Goal: Task Accomplishment & Management: Manage account settings

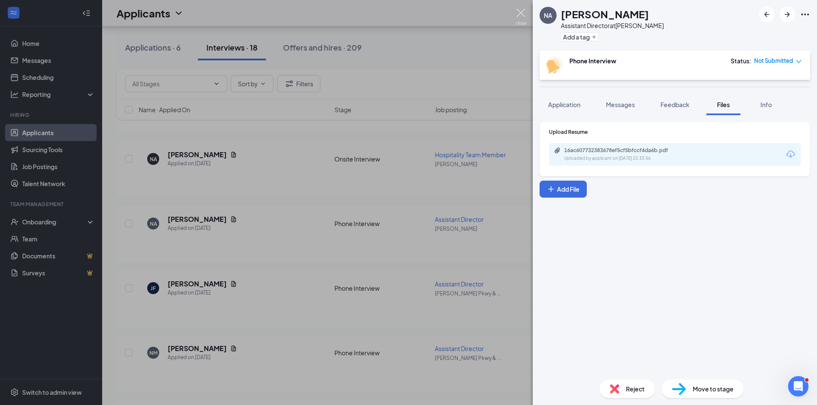
click at [518, 12] on img at bounding box center [520, 17] width 11 height 17
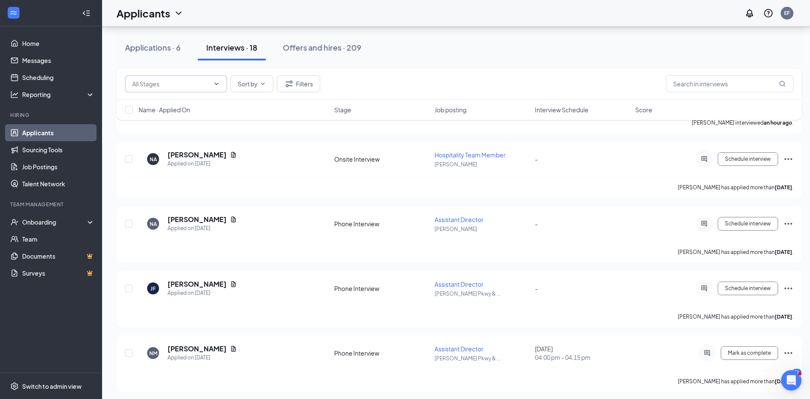
click at [216, 83] on icon "ChevronDown" at bounding box center [216, 83] width 7 height 7
click at [160, 37] on button "Applications · 6" at bounding box center [153, 48] width 73 height 26
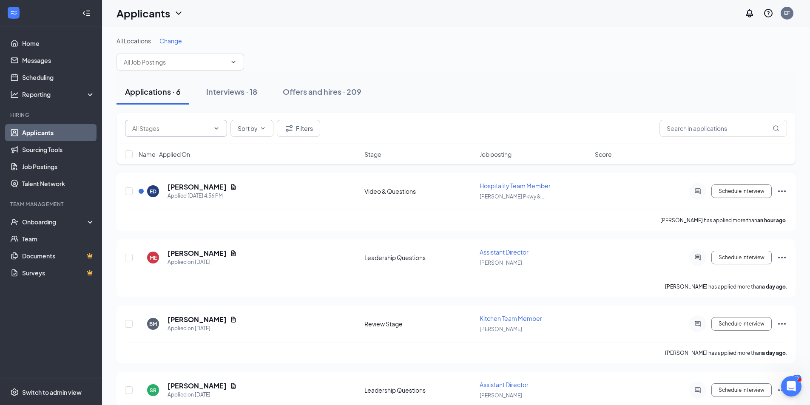
click at [212, 127] on span at bounding box center [215, 128] width 9 height 7
click at [220, 130] on span at bounding box center [176, 128] width 102 height 17
click at [217, 127] on icon "ChevronDown" at bounding box center [216, 128] width 7 height 7
click at [298, 109] on div "Applications · 6 Interviews · 18 Offers and hires · 209" at bounding box center [456, 92] width 679 height 43
click at [743, 191] on button "Schedule Interview" at bounding box center [742, 192] width 60 height 14
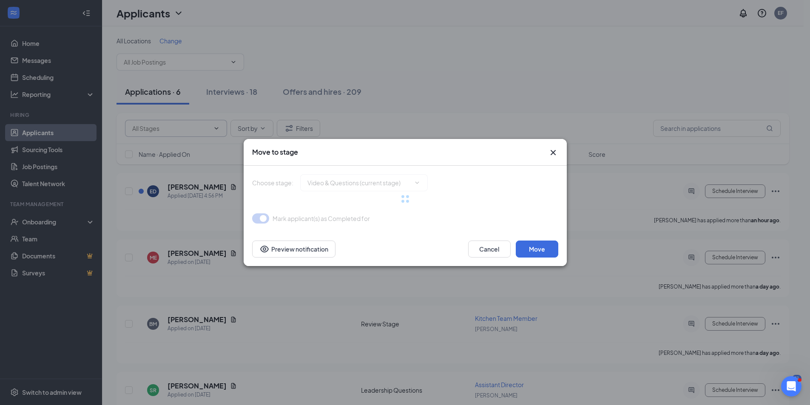
type input "Review Stage (next stage)"
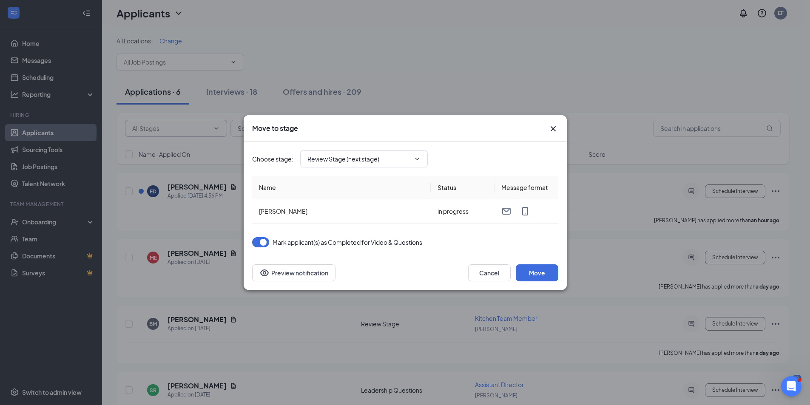
click at [558, 132] on icon "Cross" at bounding box center [553, 129] width 10 height 10
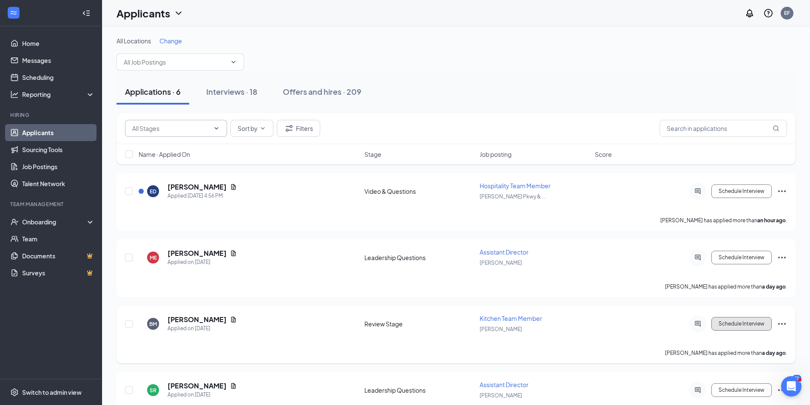
click at [762, 327] on button "Schedule Interview" at bounding box center [742, 324] width 60 height 14
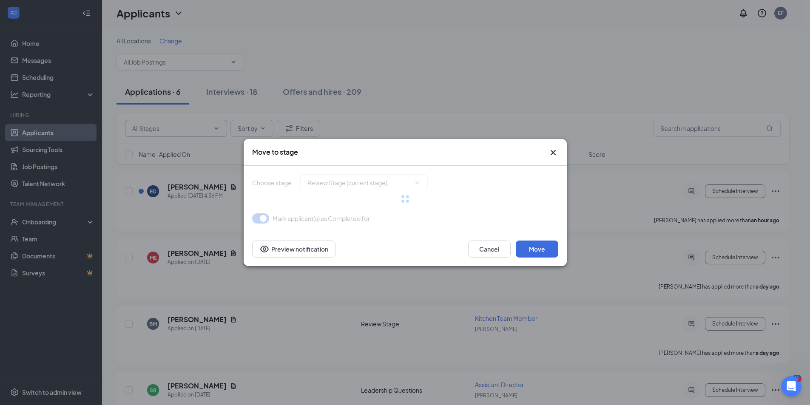
type input "Onsite Interview (next stage)"
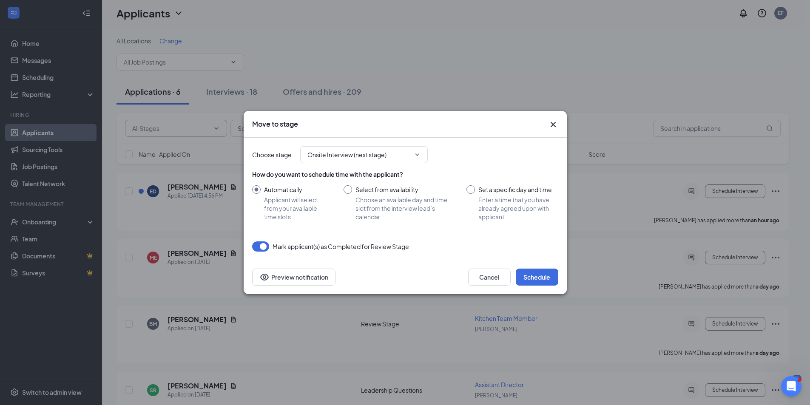
click at [554, 120] on icon "Cross" at bounding box center [553, 125] width 10 height 10
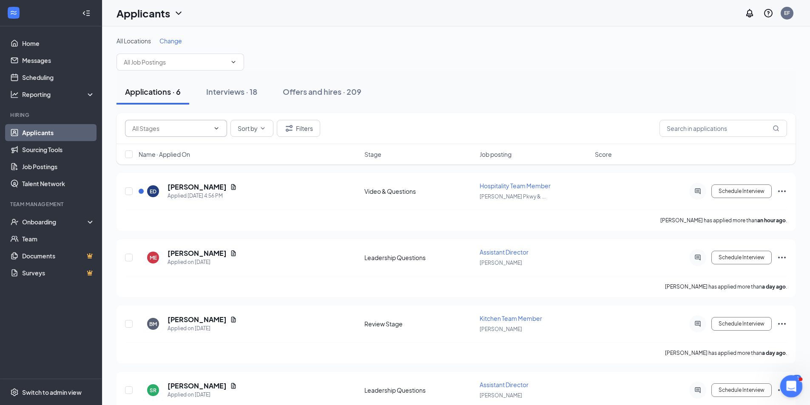
click at [791, 383] on icon "Open Intercom Messenger" at bounding box center [790, 386] width 14 height 14
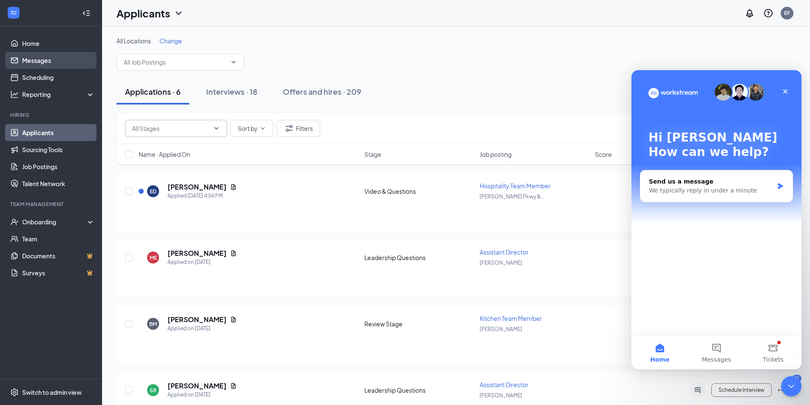
click at [39, 60] on link "Messages" at bounding box center [58, 60] width 73 height 17
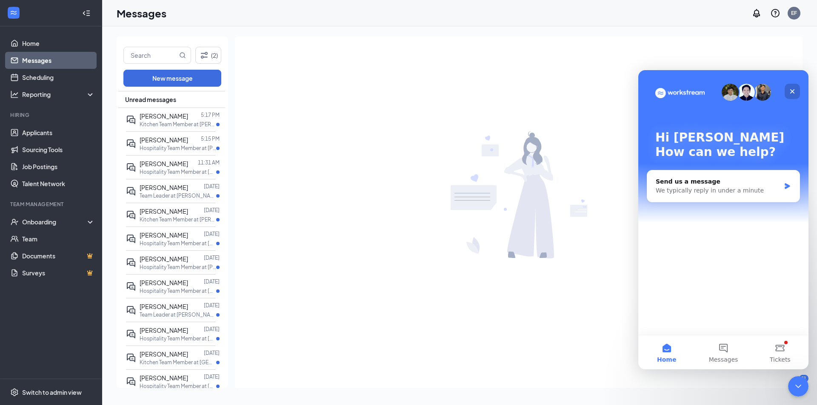
click at [793, 88] on icon "Close" at bounding box center [791, 91] width 7 height 7
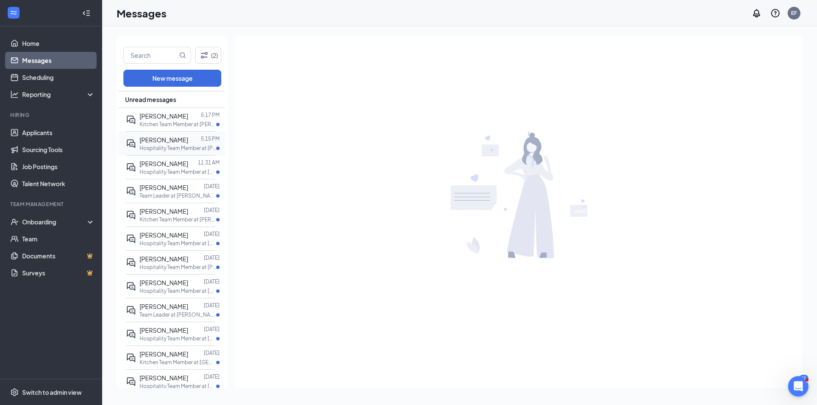
click at [163, 149] on p "Hospitality Team Member at [PERSON_NAME][GEOGRAPHIC_DATA][PERSON_NAME]." at bounding box center [177, 148] width 77 height 7
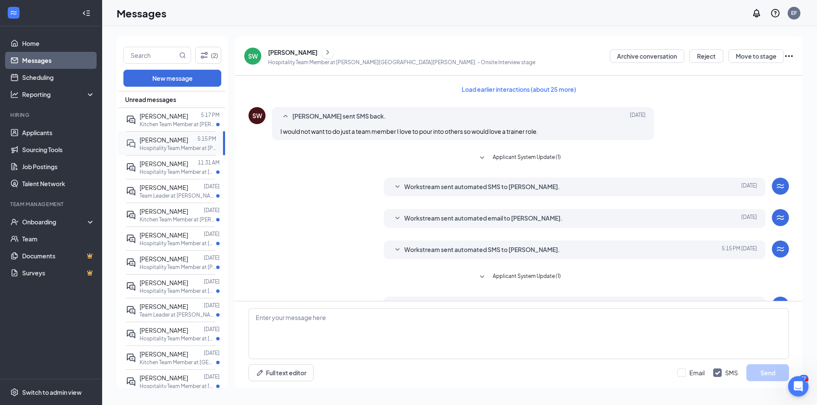
scroll to position [79, 0]
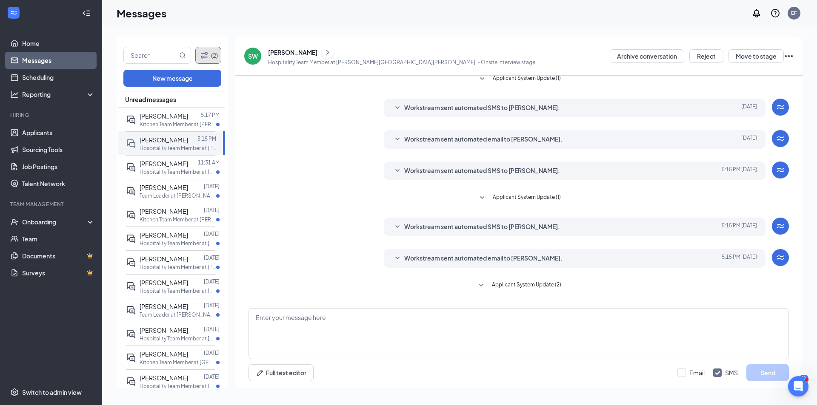
click at [208, 56] on icon "Filter" at bounding box center [204, 55] width 10 height 10
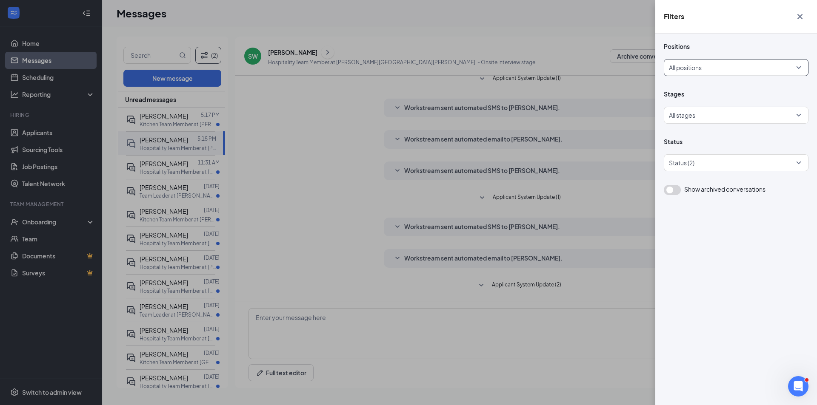
click at [728, 71] on div at bounding box center [733, 68] width 128 height 14
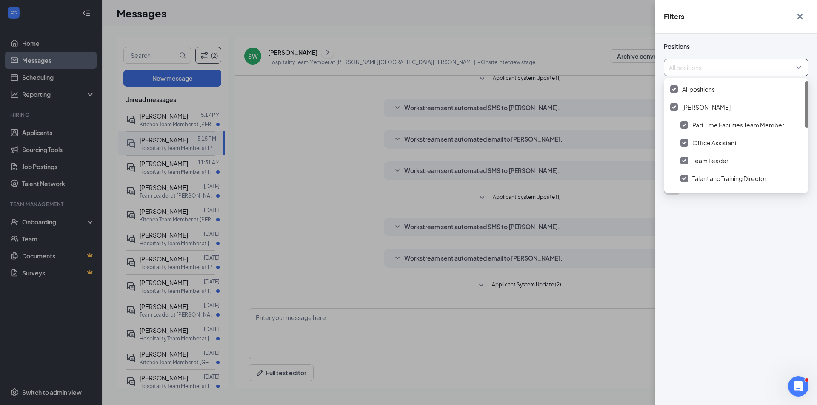
click at [721, 56] on div "Positions All positions" at bounding box center [735, 59] width 145 height 34
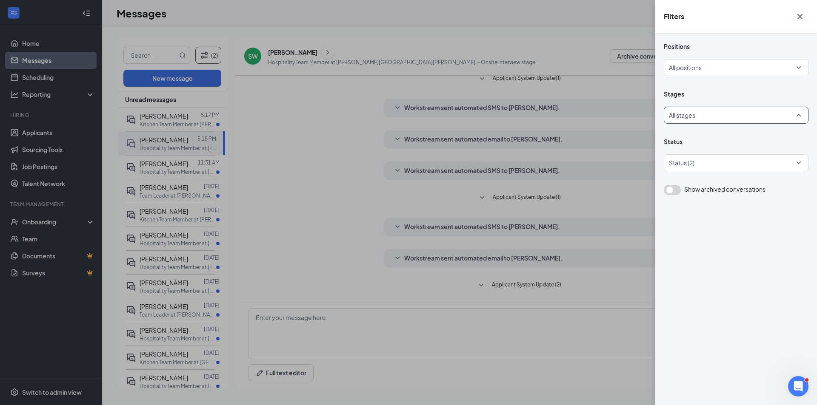
click at [745, 119] on div at bounding box center [733, 115] width 128 height 14
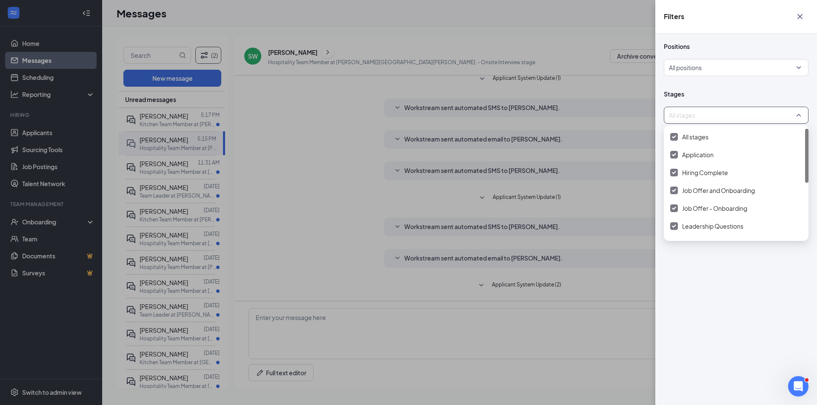
click at [703, 89] on div "Positions All positions Stages All stages Status Status (2) Show archived conve…" at bounding box center [735, 118] width 145 height 153
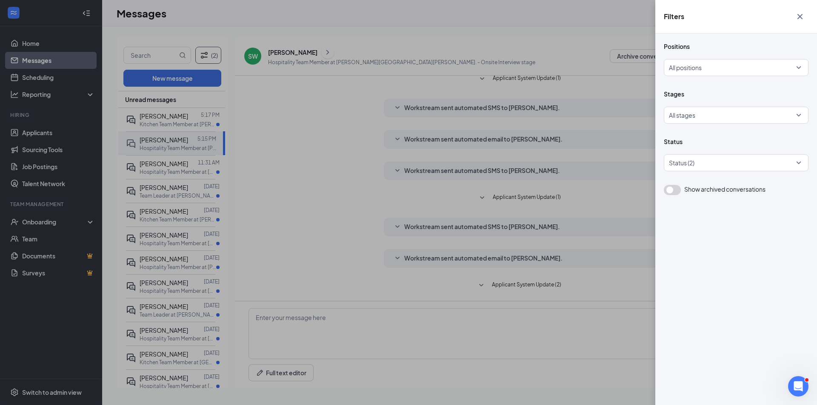
click at [800, 16] on icon "Cross" at bounding box center [799, 16] width 5 height 5
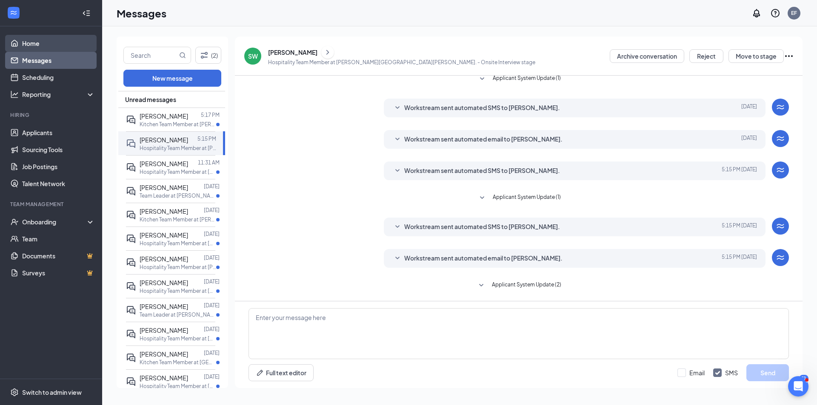
click at [48, 42] on link "Home" at bounding box center [58, 43] width 73 height 17
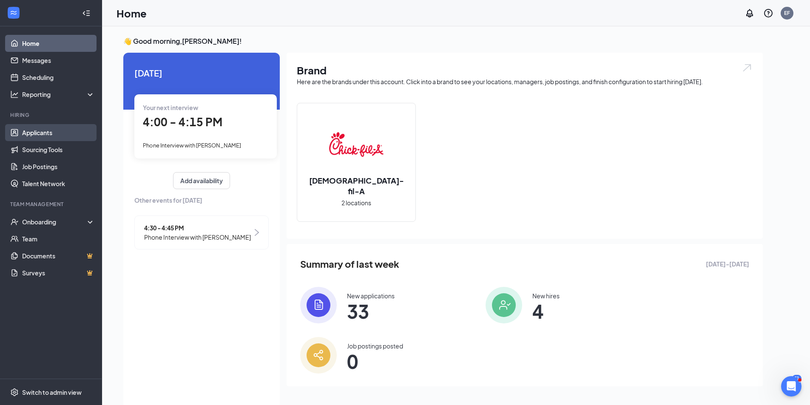
click at [55, 137] on link "Applicants" at bounding box center [58, 132] width 73 height 17
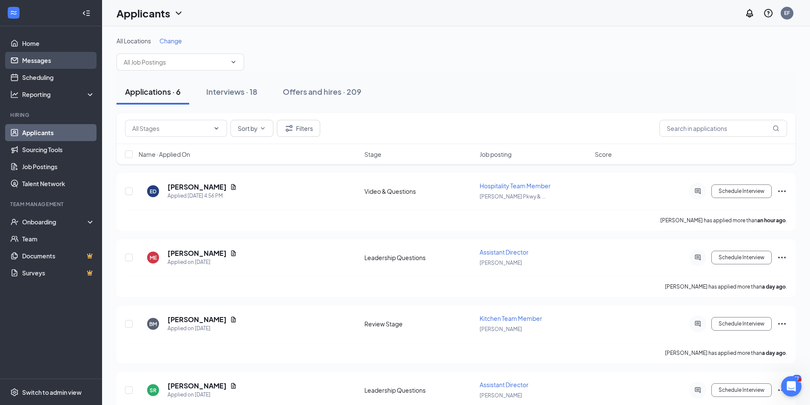
click at [42, 62] on link "Messages" at bounding box center [58, 60] width 73 height 17
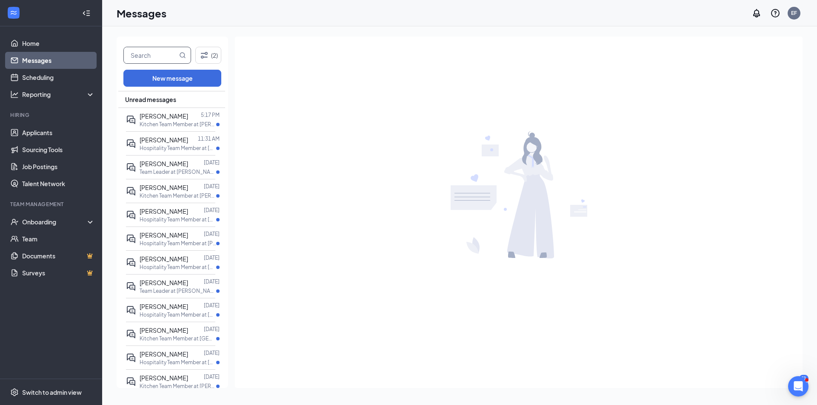
click at [179, 52] on span at bounding box center [157, 55] width 68 height 17
click at [207, 53] on icon "Filter" at bounding box center [204, 55] width 10 height 10
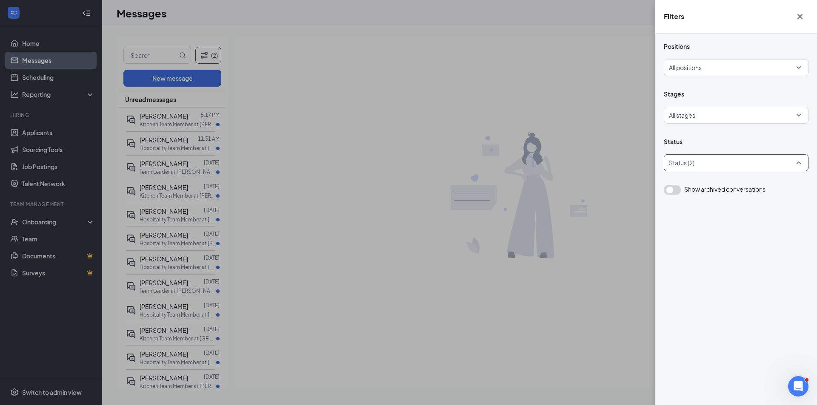
click at [765, 160] on div at bounding box center [732, 163] width 132 height 14
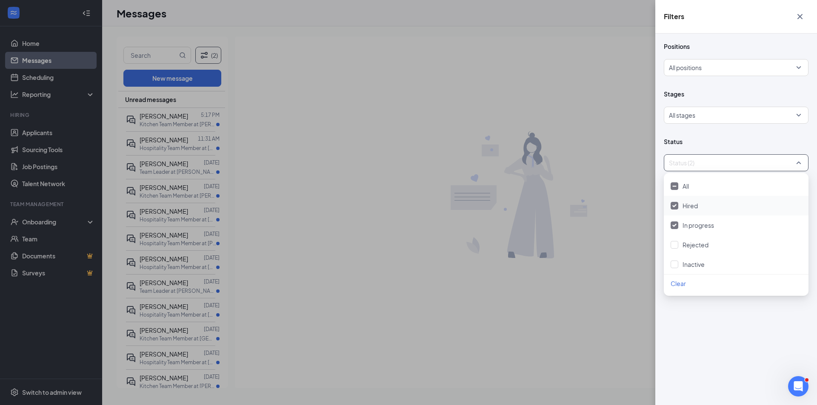
click at [673, 207] on img at bounding box center [674, 205] width 4 height 3
click at [332, 189] on div "Filters Positions All positions Stages All stages Status Status (1) Show archiv…" at bounding box center [408, 202] width 817 height 405
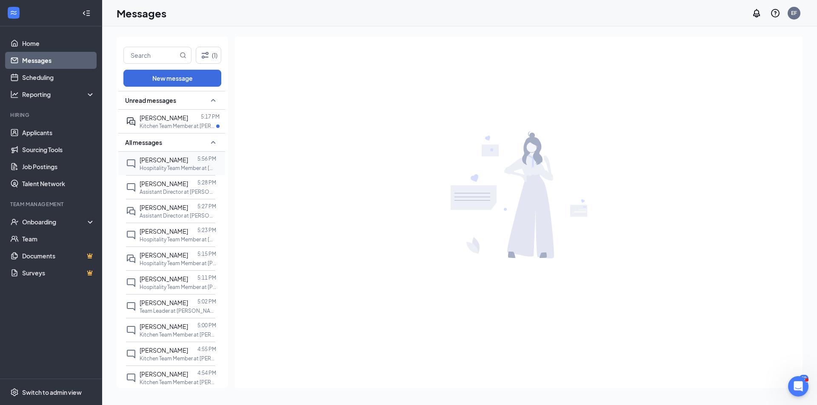
click at [194, 165] on p "Hospitality Team Member at [GEOGRAPHIC_DATA]" at bounding box center [177, 168] width 77 height 7
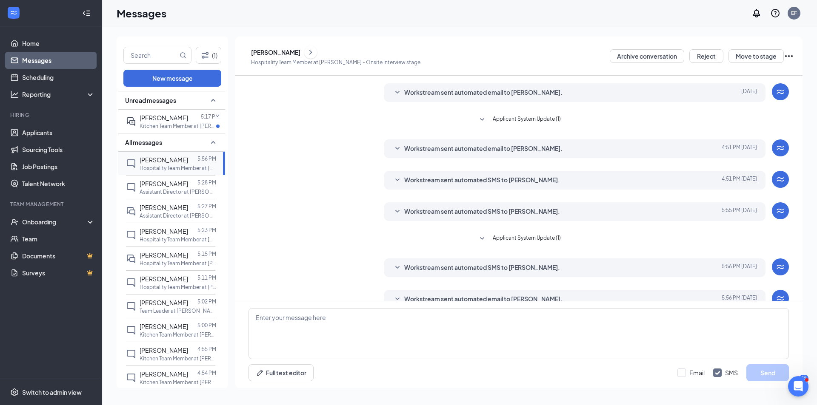
scroll to position [96, 0]
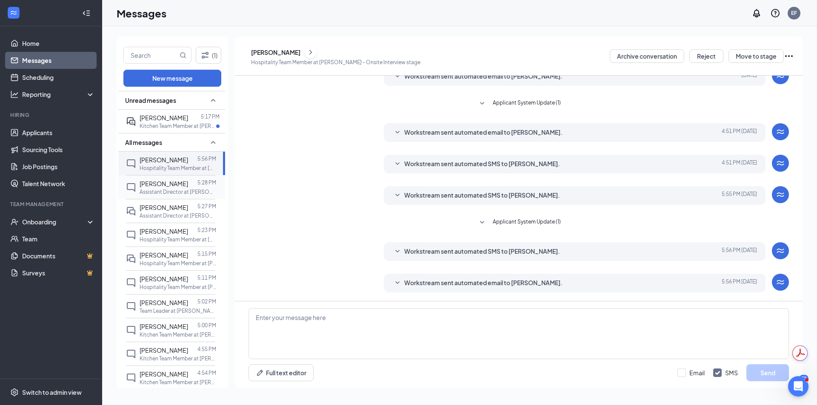
click at [188, 187] on div at bounding box center [192, 183] width 9 height 9
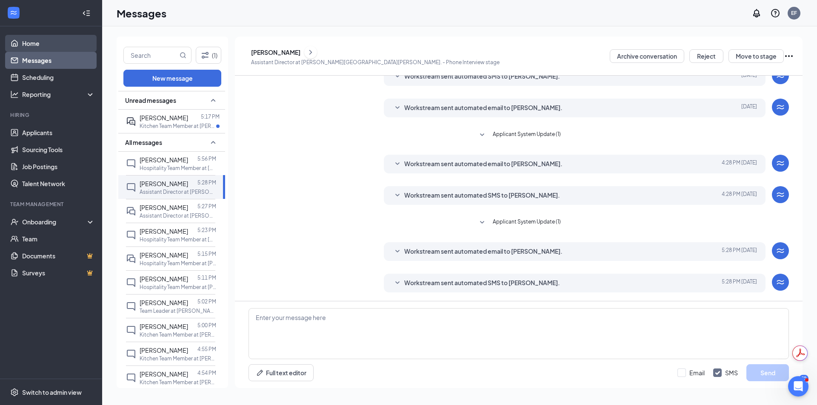
click at [59, 43] on link "Home" at bounding box center [58, 43] width 73 height 17
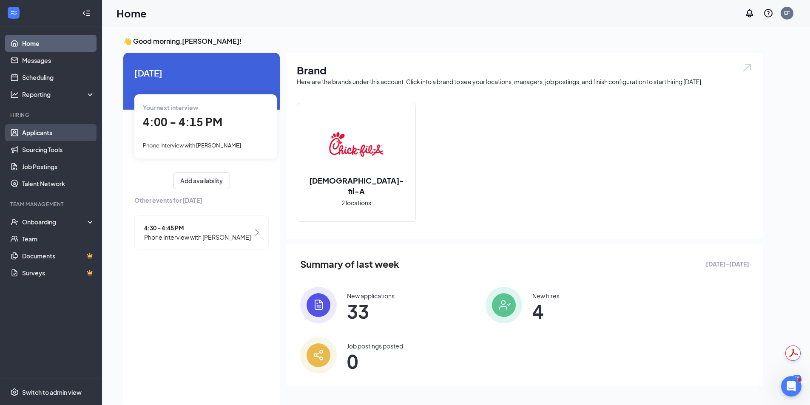
click at [51, 126] on link "Applicants" at bounding box center [58, 132] width 73 height 17
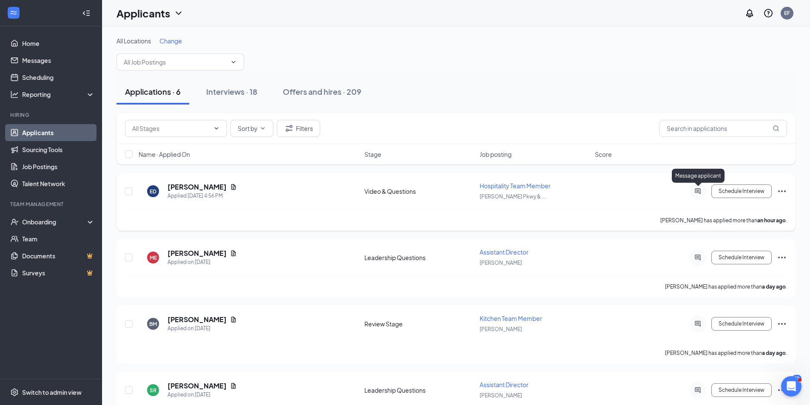
click at [696, 190] on icon "ActiveChat" at bounding box center [698, 191] width 10 height 7
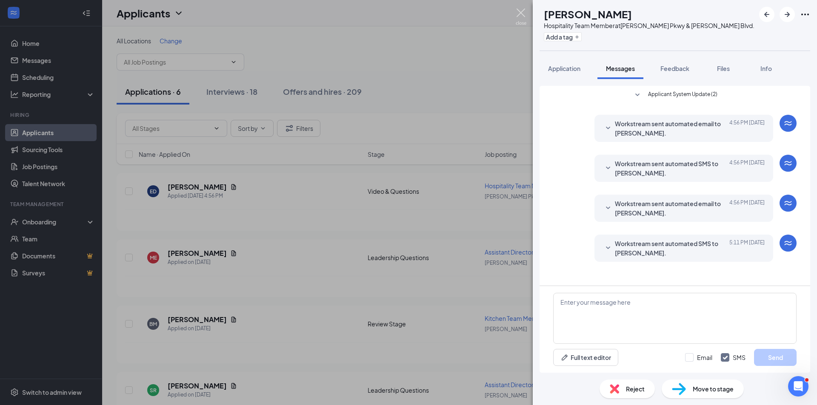
click at [519, 14] on img at bounding box center [520, 17] width 11 height 17
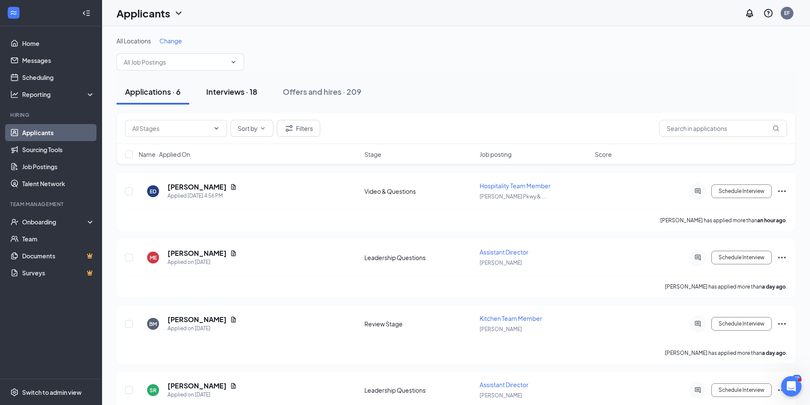
click at [228, 91] on div "Interviews · 18" at bounding box center [231, 91] width 51 height 11
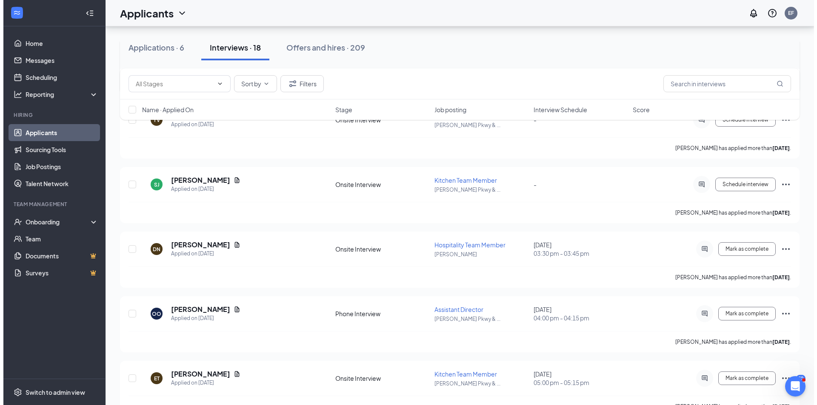
scroll to position [383, 0]
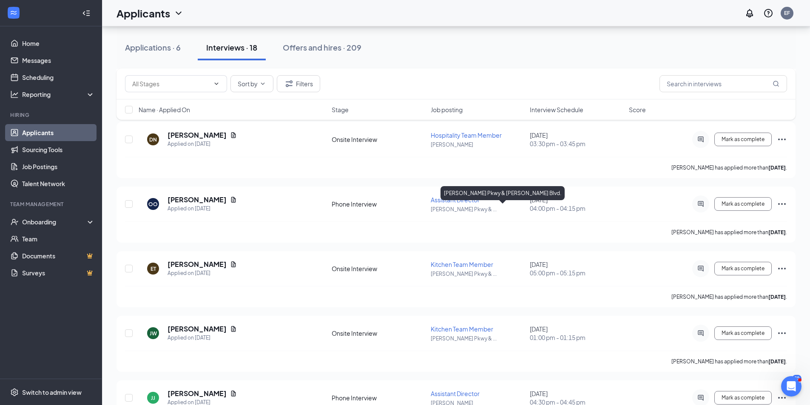
click at [457, 202] on div "[PERSON_NAME] Pkwy & [PERSON_NAME] Blvd." at bounding box center [503, 194] width 124 height 17
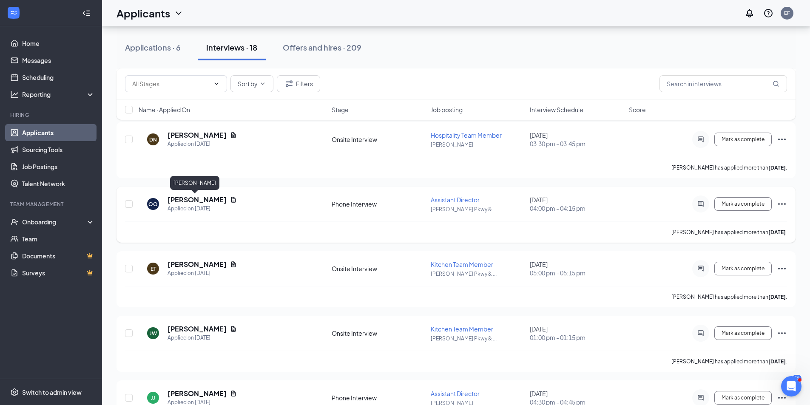
click at [181, 200] on h5 "[PERSON_NAME]" at bounding box center [197, 199] width 59 height 9
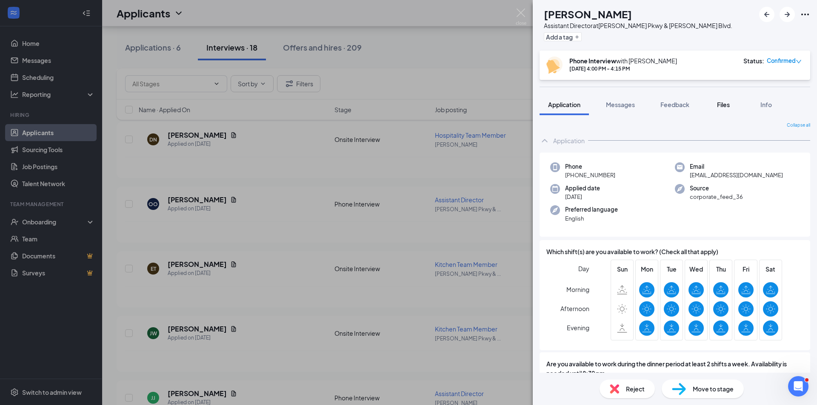
click at [728, 103] on span "Files" at bounding box center [723, 105] width 13 height 8
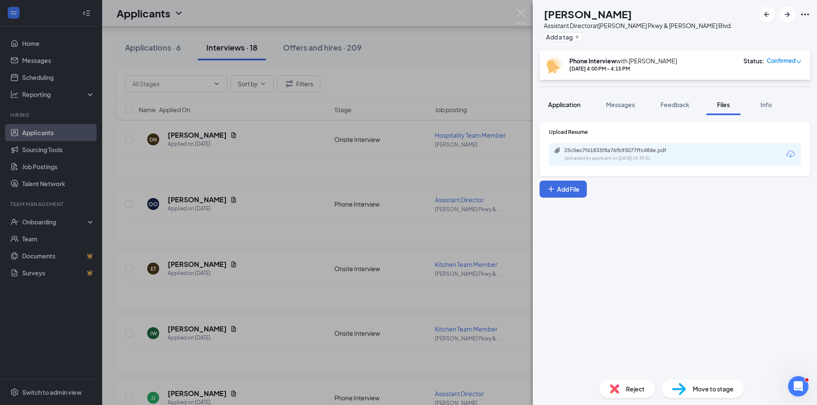
click at [574, 106] on span "Application" at bounding box center [564, 105] width 32 height 8
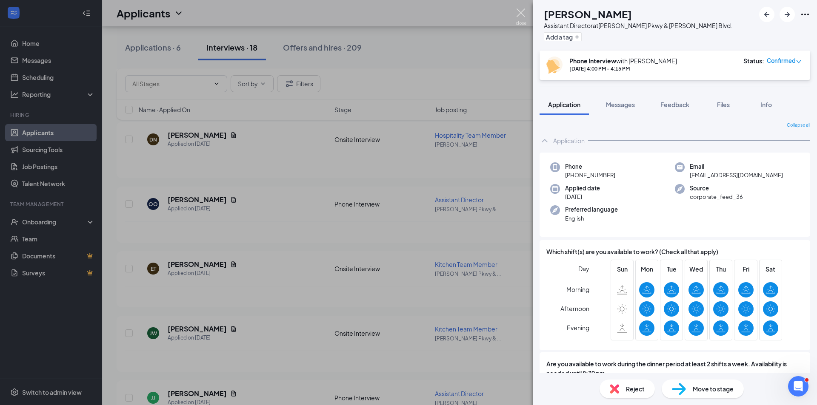
click at [523, 14] on img at bounding box center [520, 17] width 11 height 17
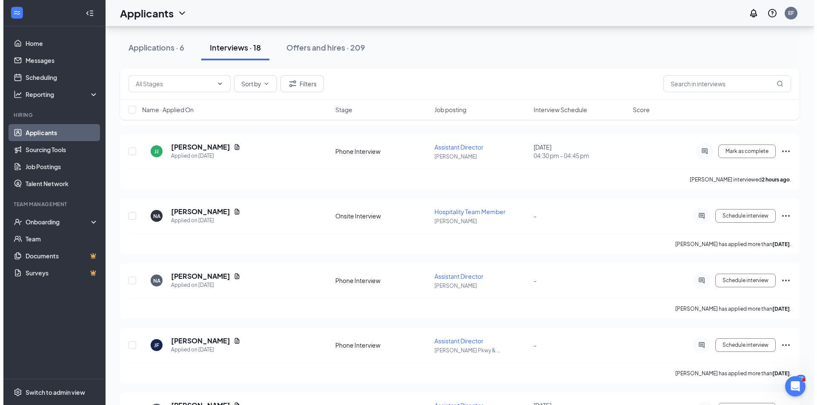
scroll to position [680, 0]
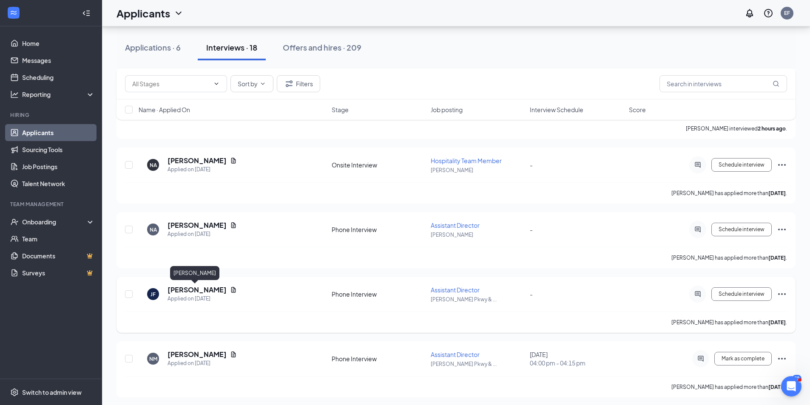
click at [201, 288] on h5 "[PERSON_NAME]" at bounding box center [197, 289] width 59 height 9
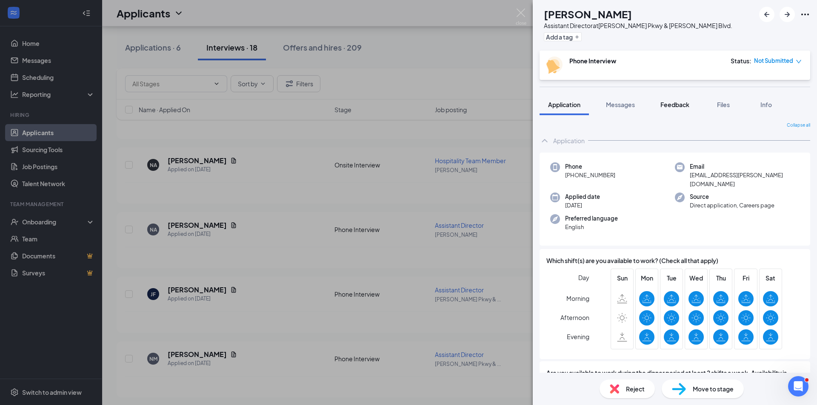
click at [685, 105] on span "Feedback" at bounding box center [674, 105] width 29 height 8
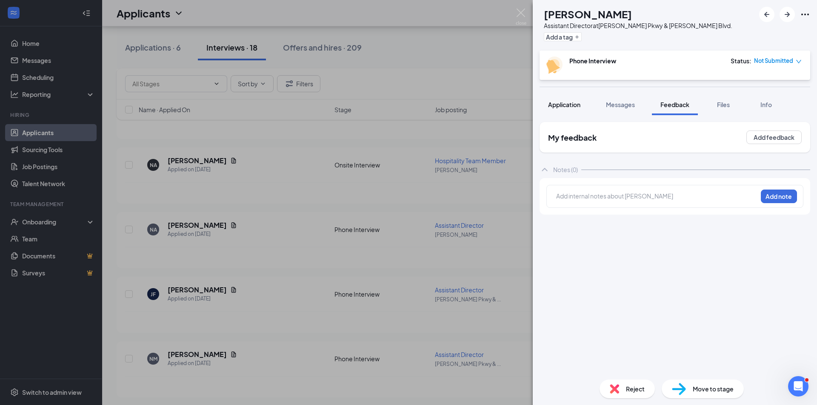
click at [570, 108] on span "Application" at bounding box center [564, 105] width 32 height 8
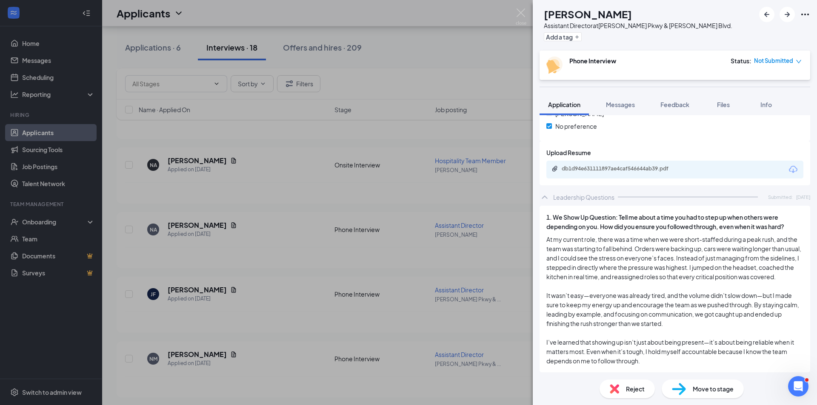
scroll to position [1191, 0]
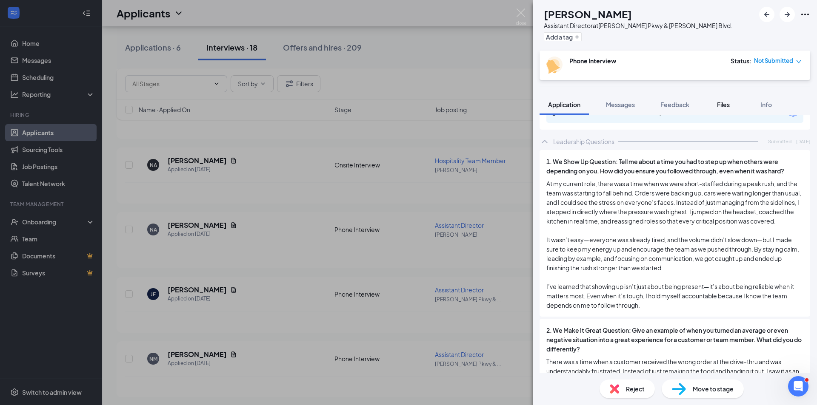
click at [719, 103] on span "Files" at bounding box center [723, 105] width 13 height 8
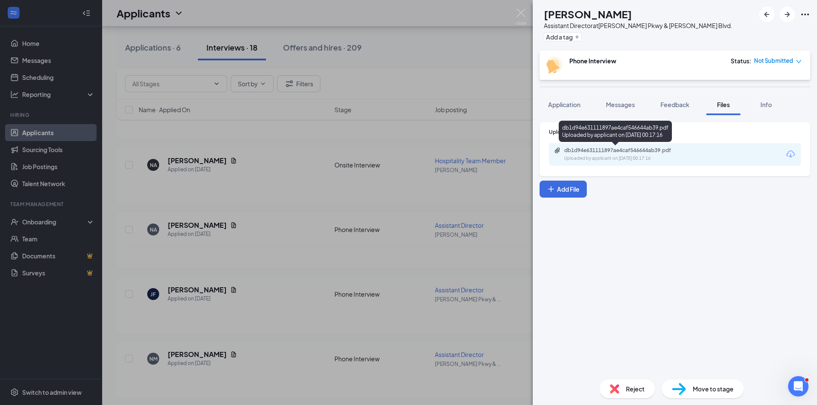
click at [652, 162] on div "Uploaded by applicant on [DATE] 00:17:16" at bounding box center [628, 158] width 128 height 7
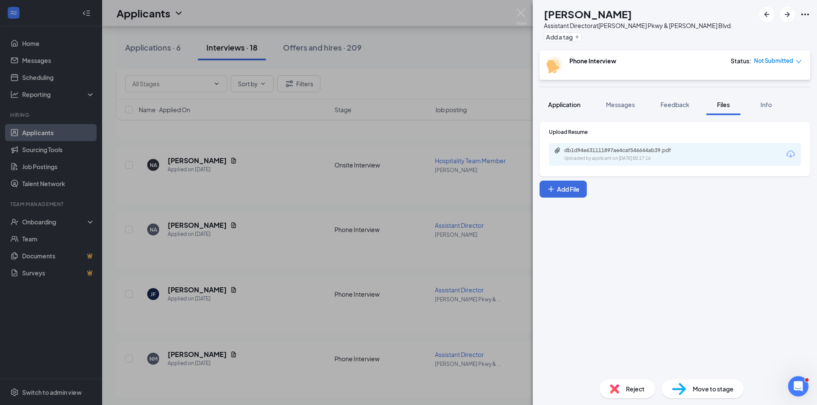
click at [566, 104] on span "Application" at bounding box center [564, 105] width 32 height 8
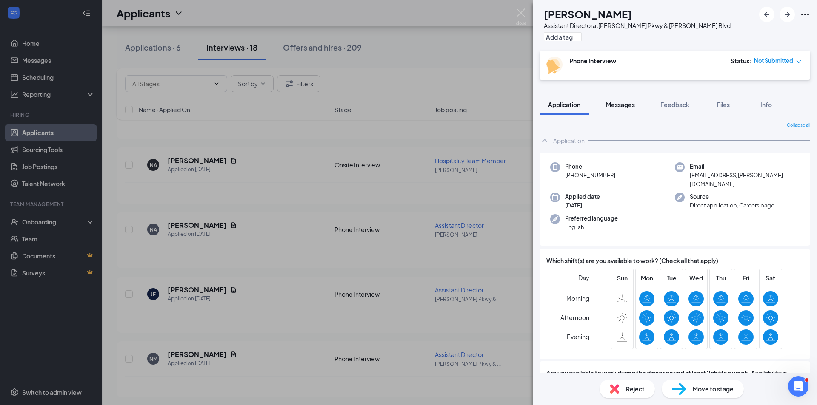
click at [623, 107] on span "Messages" at bounding box center [620, 105] width 29 height 8
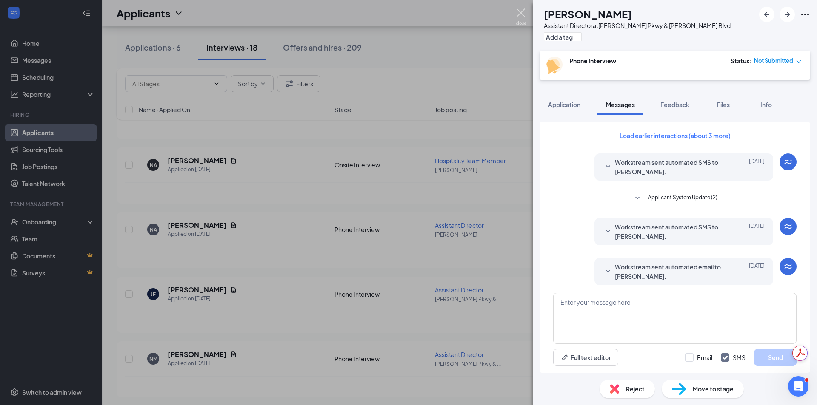
click at [516, 12] on img at bounding box center [520, 17] width 11 height 17
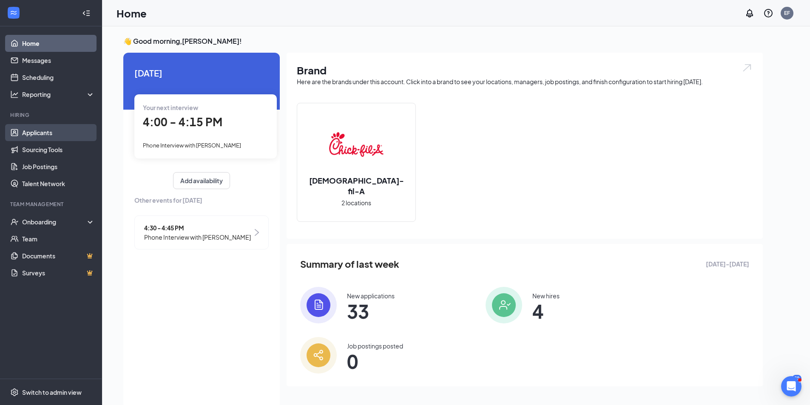
click at [42, 136] on link "Applicants" at bounding box center [58, 132] width 73 height 17
